Goal: Register for event/course

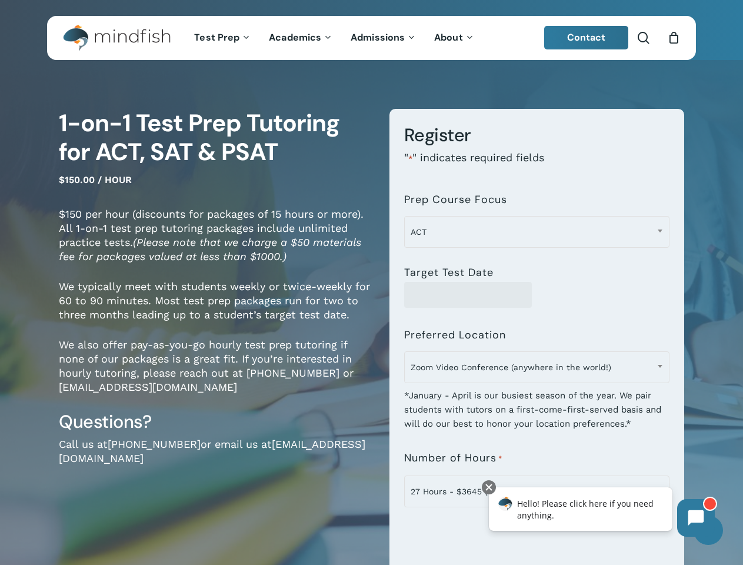
click at [372, 283] on div "**********" at bounding box center [528, 417] width 313 height 616
click at [537, 371] on span "Zoom Video Conference (anywhere in the world!)" at bounding box center [537, 367] width 264 height 25
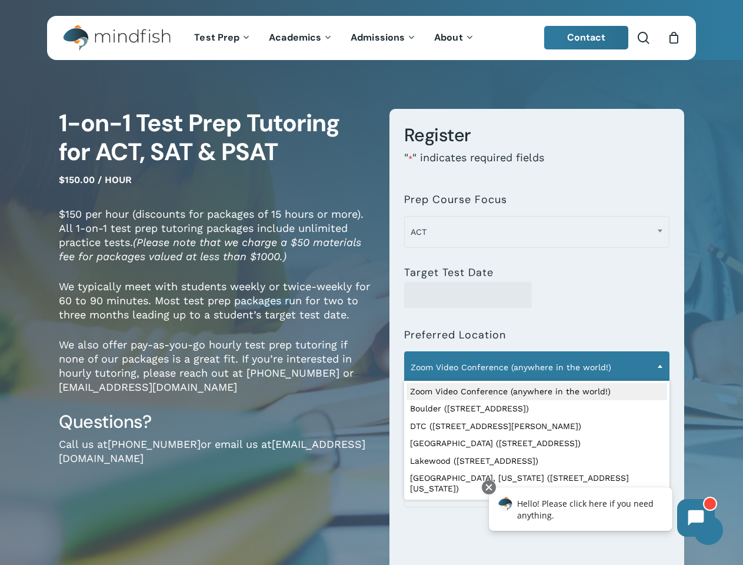
click at [537, 232] on span "ACT" at bounding box center [537, 232] width 264 height 25
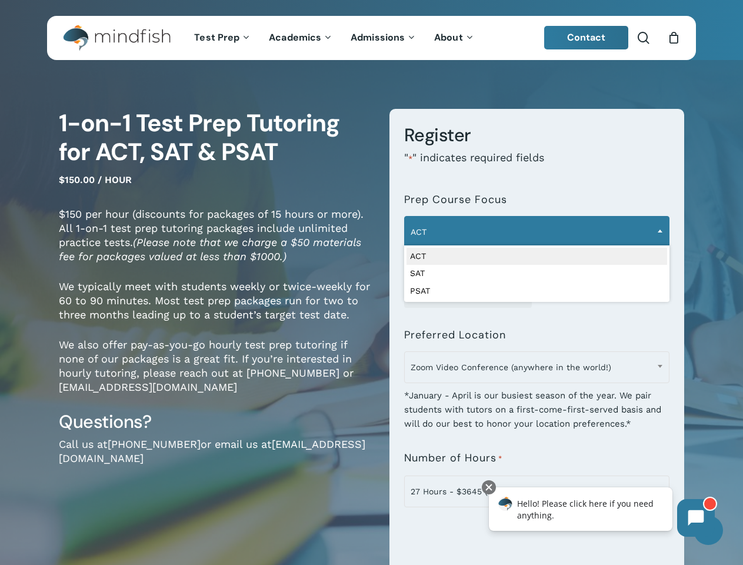
click at [537, 367] on span "Zoom Video Conference (anywhere in the world!)" at bounding box center [537, 367] width 264 height 25
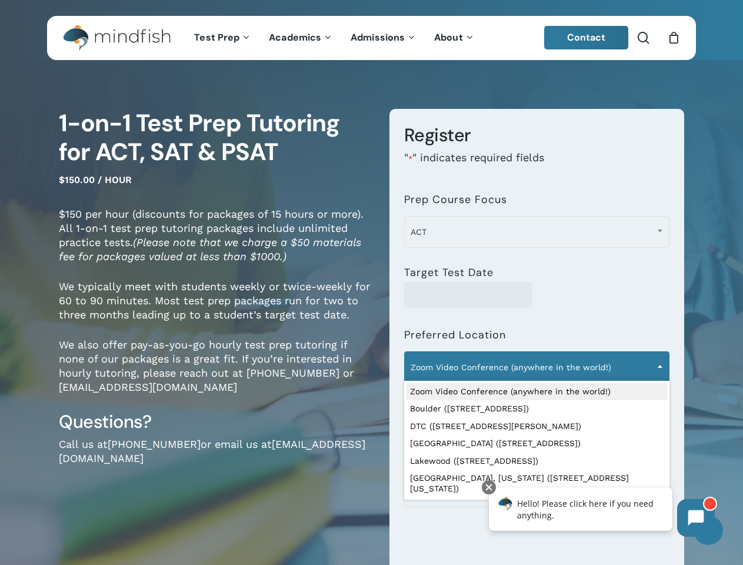
click at [696, 518] on icon at bounding box center [697, 518] width 16 height 16
click at [575, 531] on div "Hello! Please click here if you need anything." at bounding box center [581, 509] width 184 height 44
click at [489, 487] on div at bounding box center [489, 487] width 14 height 14
